Goal: Information Seeking & Learning: Learn about a topic

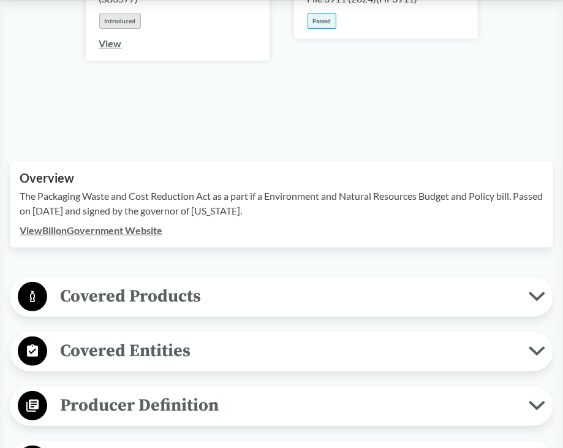
scroll to position [306, 0]
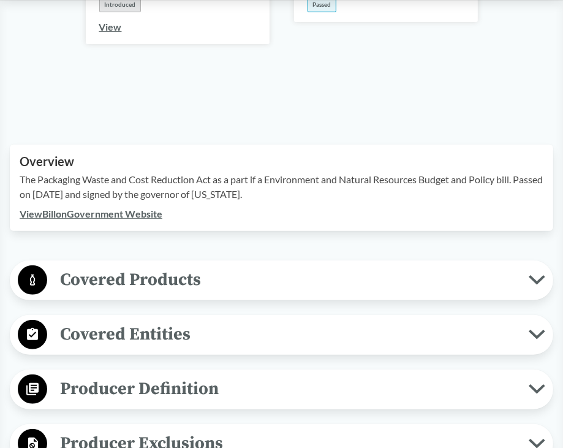
click at [339, 266] on span "Covered Products" at bounding box center [287, 280] width 481 height 28
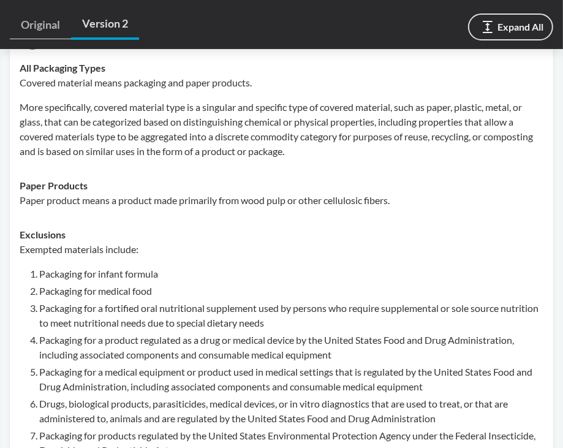
scroll to position [490, 0]
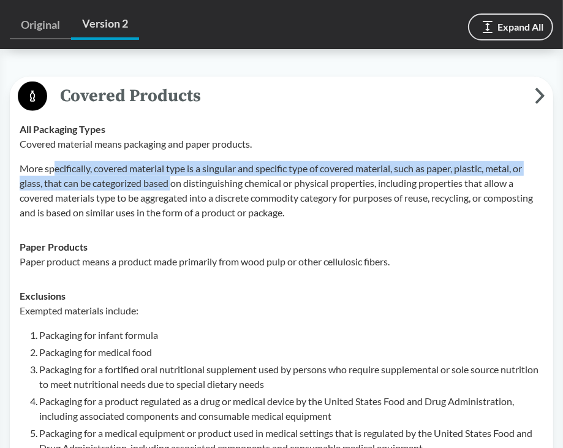
drag, startPoint x: 56, startPoint y: 157, endPoint x: 173, endPoint y: 162, distance: 117.1
click at [173, 162] on p "More specifically, covered material type is a singular and specific type of cov…" at bounding box center [282, 190] width 524 height 59
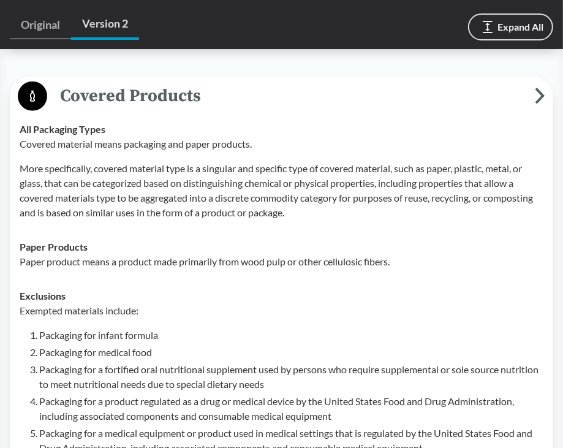
drag, startPoint x: 173, startPoint y: 162, endPoint x: 145, endPoint y: 301, distance: 141.4
click at [542, 88] on icon at bounding box center [540, 96] width 10 height 17
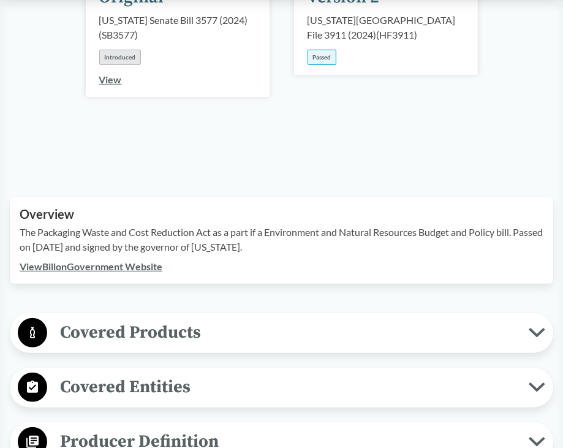
scroll to position [245, 0]
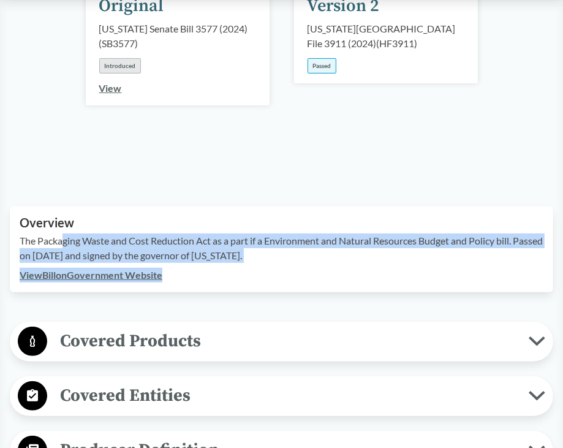
drag, startPoint x: 71, startPoint y: 221, endPoint x: 436, endPoint y: 256, distance: 366.8
click at [436, 256] on div "Overview The Packaging Waste and Cost Reduction Act as a part if a Environment …" at bounding box center [281, 249] width 543 height 86
drag, startPoint x: 436, startPoint y: 256, endPoint x: 358, endPoint y: 271, distance: 79.3
click at [358, 271] on div "Overview The Packaging Waste and Cost Reduction Act as a part if a Environment …" at bounding box center [281, 249] width 543 height 86
click at [351, 247] on div "The Packaging Waste and Cost Reduction Act as a part if a Environment and Natur…" at bounding box center [282, 250] width 524 height 34
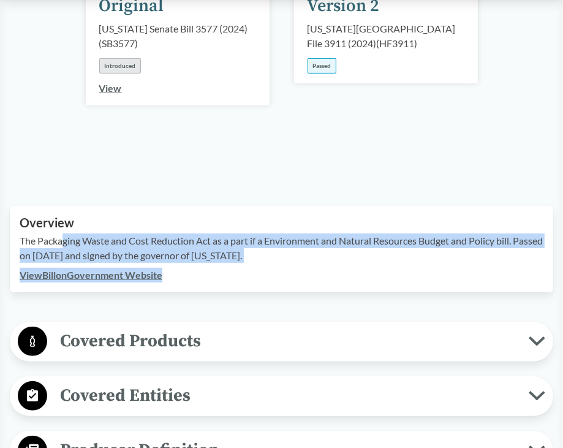
click at [358, 233] on p "The Packaging Waste and Cost Reduction Act as a part if a Environment and Natur…" at bounding box center [282, 247] width 524 height 29
click at [347, 246] on div "The Packaging Waste and Cost Reduction Act as a part if a Environment and Natur…" at bounding box center [282, 250] width 524 height 34
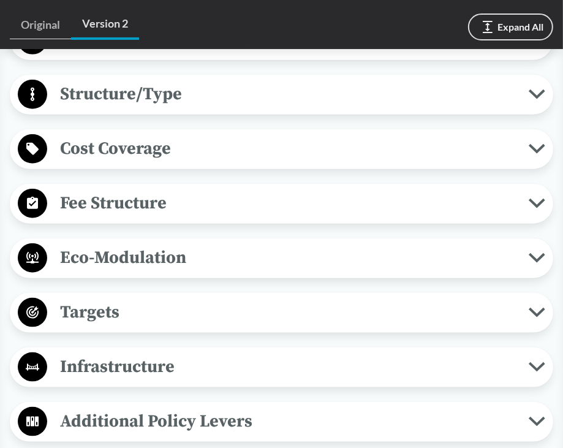
scroll to position [919, 0]
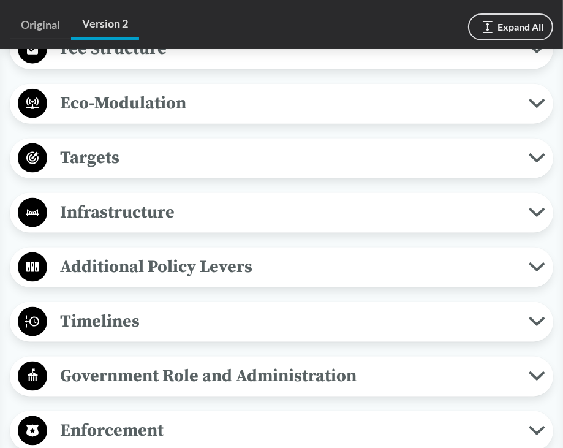
click at [264, 94] on span "Eco-Modulation" at bounding box center [287, 103] width 481 height 28
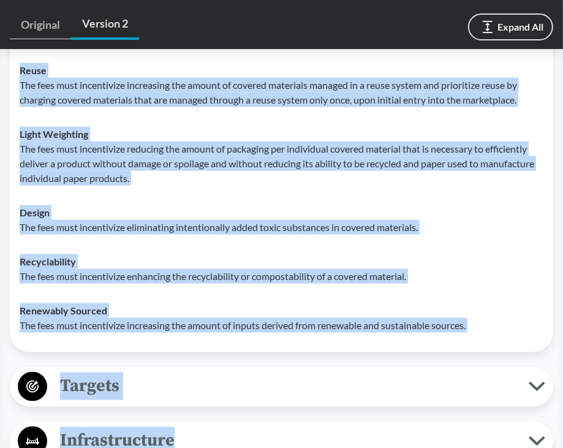
scroll to position [1037, 0]
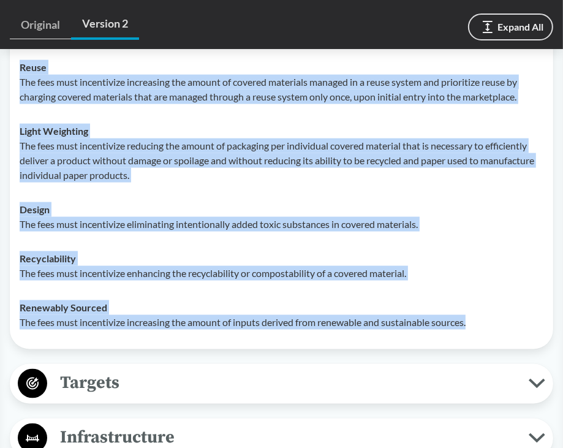
drag, startPoint x: 9, startPoint y: 122, endPoint x: 132, endPoint y: 224, distance: 159.6
click at [496, 308] on div "‹ Back to results [US_STATE][GEOGRAPHIC_DATA] File 3911 (2024) - ( Passed ) [GE…" at bounding box center [281, 1] width 563 height 1895
copy tbody "Recycled Content The fees must incentivize increasing the proportion of post-co…"
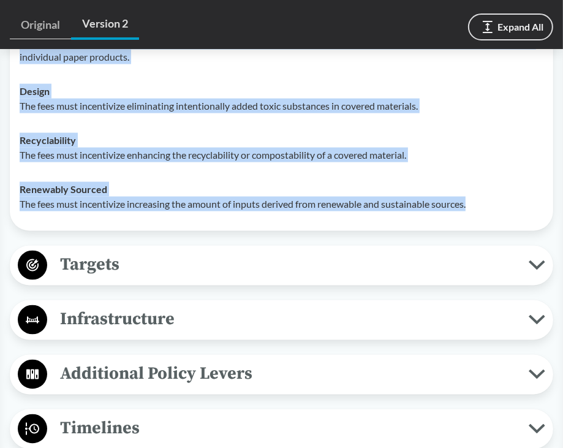
scroll to position [1160, 0]
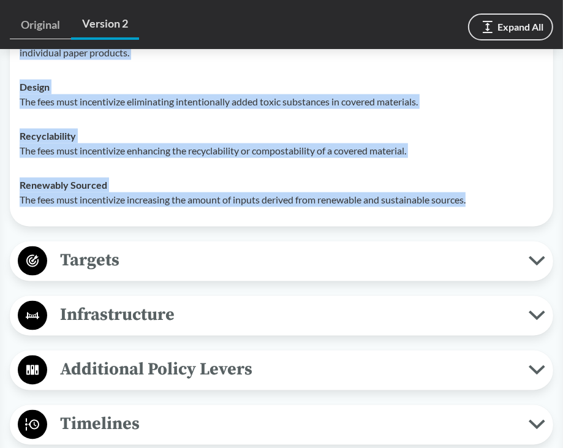
click at [184, 360] on span "Additional Policy Levers" at bounding box center [287, 370] width 481 height 28
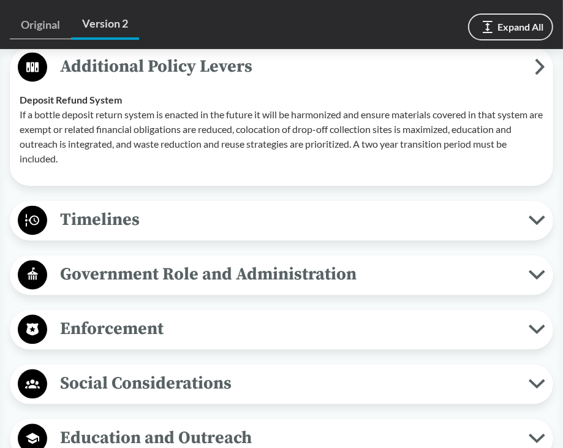
scroll to position [1466, 0]
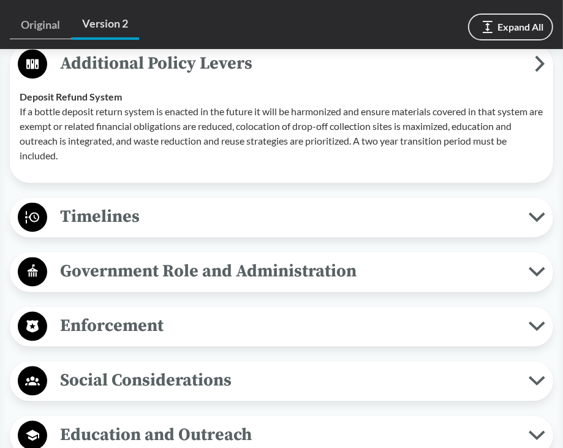
click at [196, 257] on span "Government Role and Administration" at bounding box center [287, 271] width 481 height 28
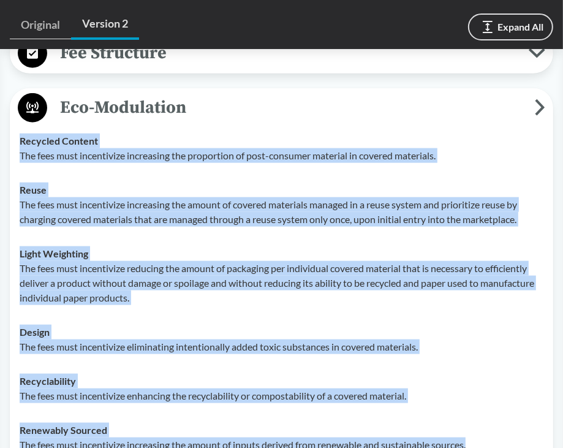
scroll to position [792, 0]
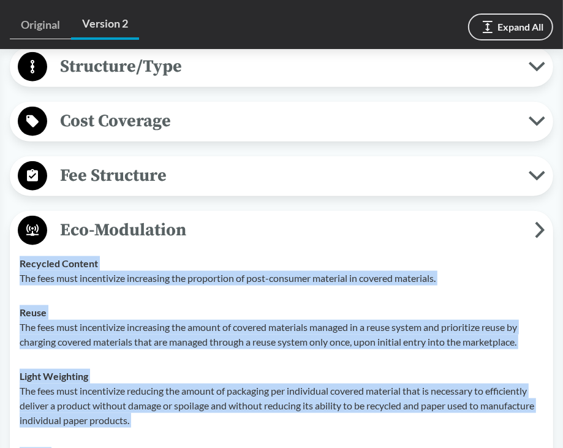
click at [159, 246] on td "Recycled Content The fees must incentivize increasing the proportion of post-co…" at bounding box center [281, 270] width 535 height 49
click at [165, 216] on span "Eco-Modulation" at bounding box center [291, 230] width 488 height 28
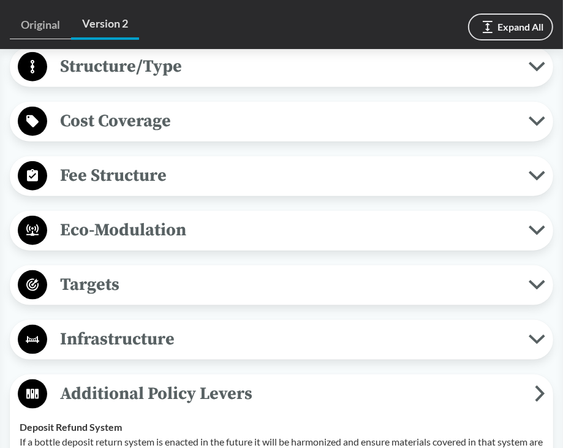
click at [167, 162] on span "Fee Structure" at bounding box center [287, 176] width 481 height 28
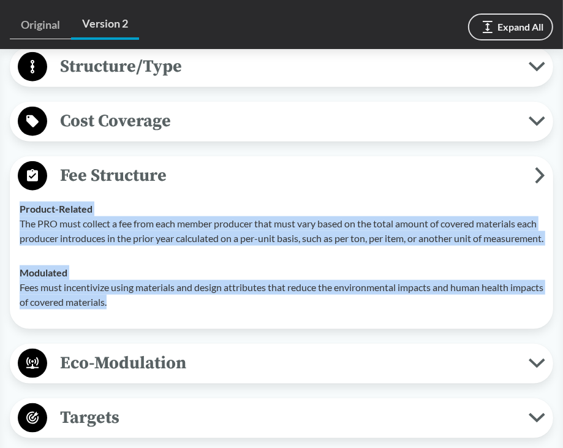
drag, startPoint x: 19, startPoint y: 191, endPoint x: 191, endPoint y: 302, distance: 204.6
click at [191, 302] on tbody "Product-Related The PRO must collect a fee from each member producer that must …" at bounding box center [281, 255] width 535 height 127
copy tbody "Product-Related The PRO must collect a fee from each member producer that must …"
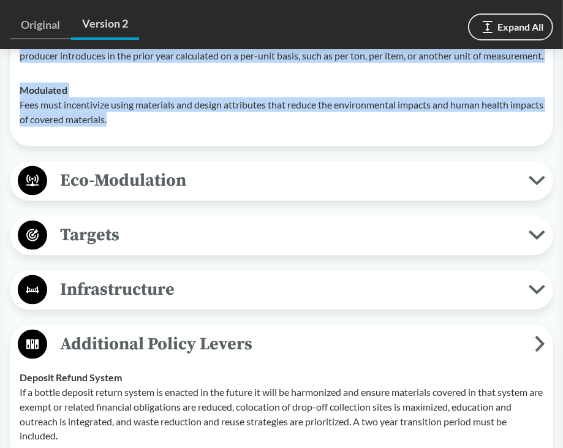
scroll to position [976, 0]
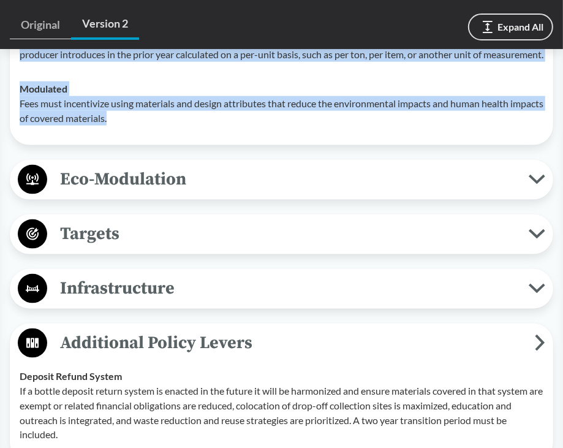
click at [354, 228] on span "Targets" at bounding box center [287, 234] width 481 height 28
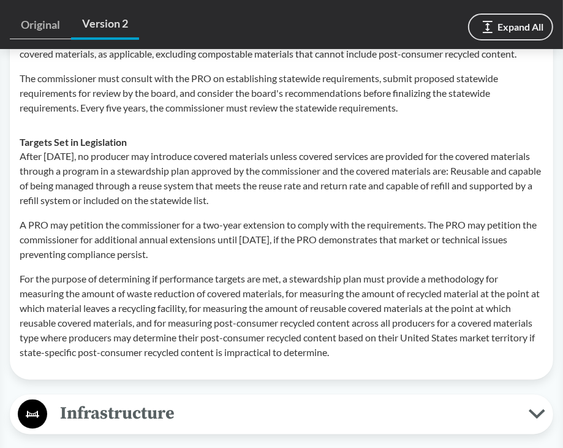
scroll to position [1343, 0]
